Goal: Task Accomplishment & Management: Use online tool/utility

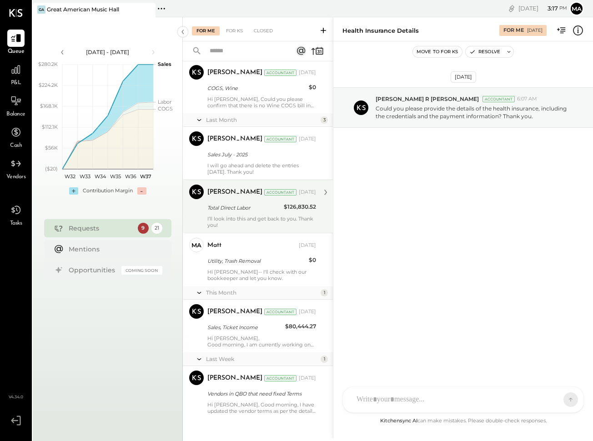
scroll to position [926, 0]
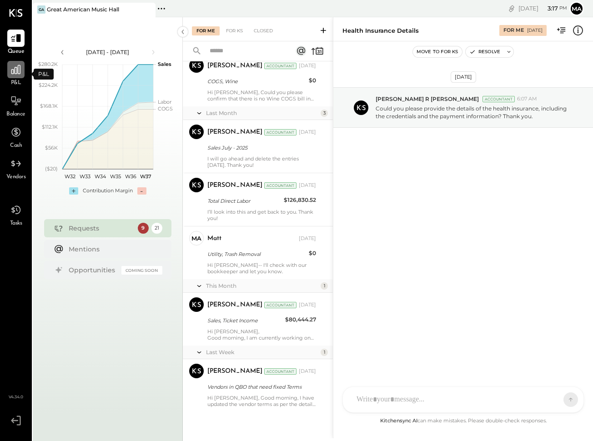
click at [19, 76] on div at bounding box center [15, 69] width 17 height 17
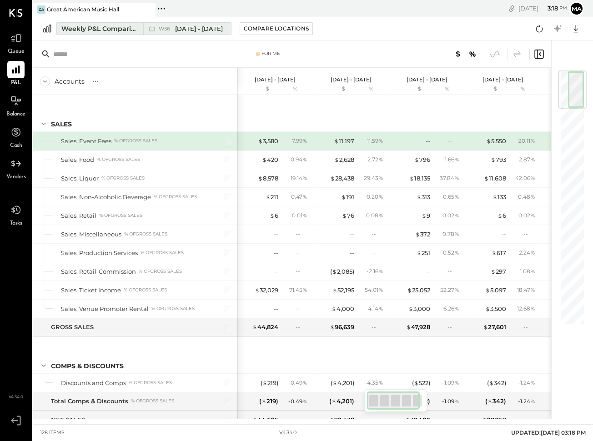
click at [194, 26] on span "[DATE] - [DATE]" at bounding box center [199, 29] width 48 height 9
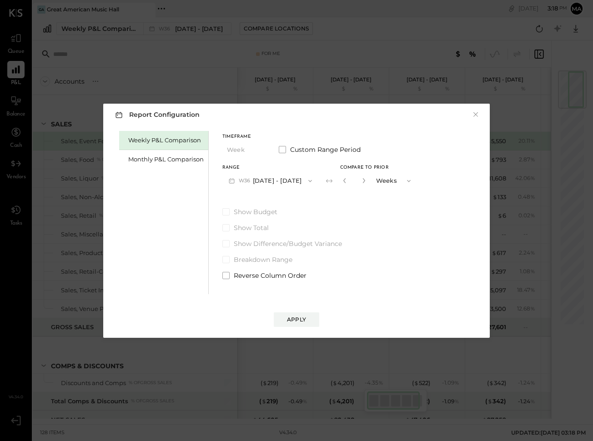
click at [269, 181] on button "W36 [DATE] - [DATE]" at bounding box center [270, 180] width 96 height 17
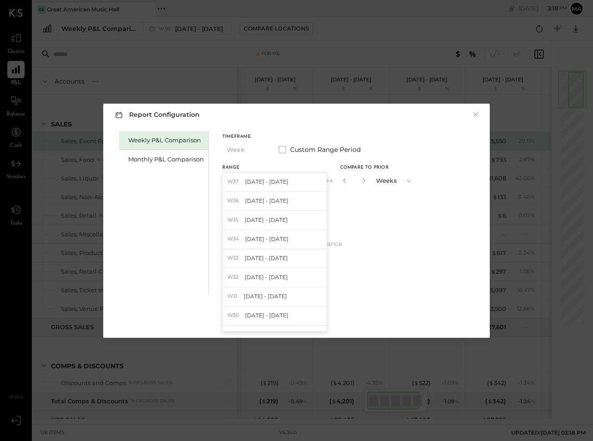
drag, startPoint x: 401, startPoint y: 202, endPoint x: 322, endPoint y: 157, distance: 91.1
click at [401, 202] on div "Timeframe Week Custom Range Period Range W36 [DATE] - [DATE] W37 [DATE] - [DATE…" at bounding box center [319, 205] width 195 height 149
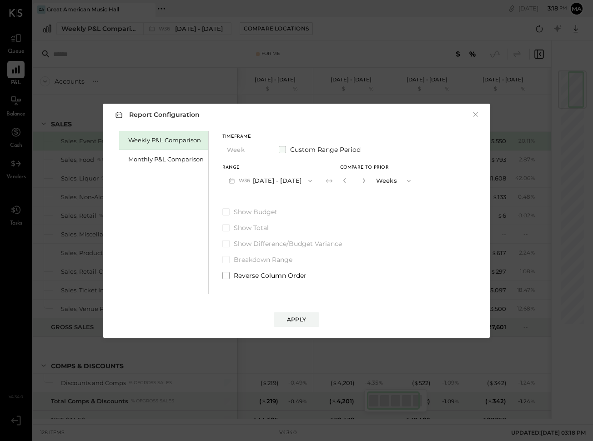
click at [283, 149] on span at bounding box center [282, 149] width 7 height 7
click at [263, 181] on button "[DATE]" at bounding box center [249, 180] width 54 height 17
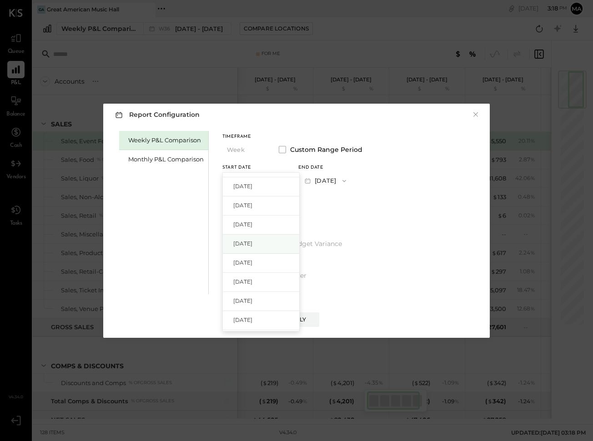
scroll to position [581, 0]
click at [268, 267] on div "[DATE]" at bounding box center [261, 269] width 76 height 19
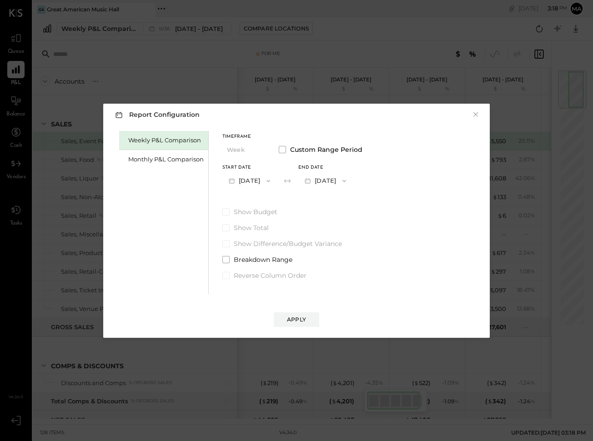
click at [353, 179] on button "[DATE]" at bounding box center [325, 180] width 54 height 17
click at [328, 179] on span "[DATE]" at bounding box center [318, 182] width 19 height 8
click at [351, 181] on button "[DATE]" at bounding box center [325, 180] width 54 height 17
click at [328, 221] on span "[DATE]" at bounding box center [318, 220] width 19 height 8
click at [298, 323] on div "Apply" at bounding box center [296, 320] width 19 height 8
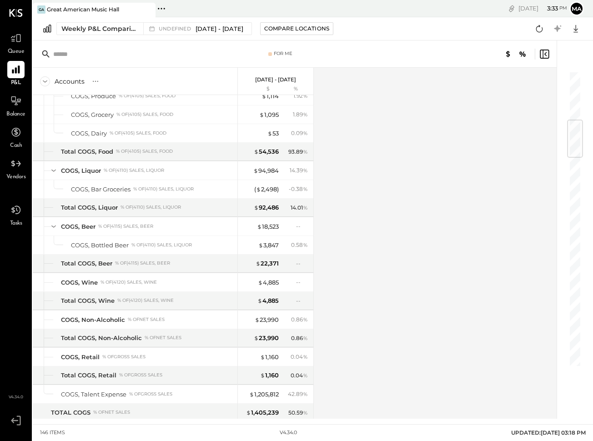
scroll to position [368, 0]
